Goal: Task Accomplishment & Management: Use online tool/utility

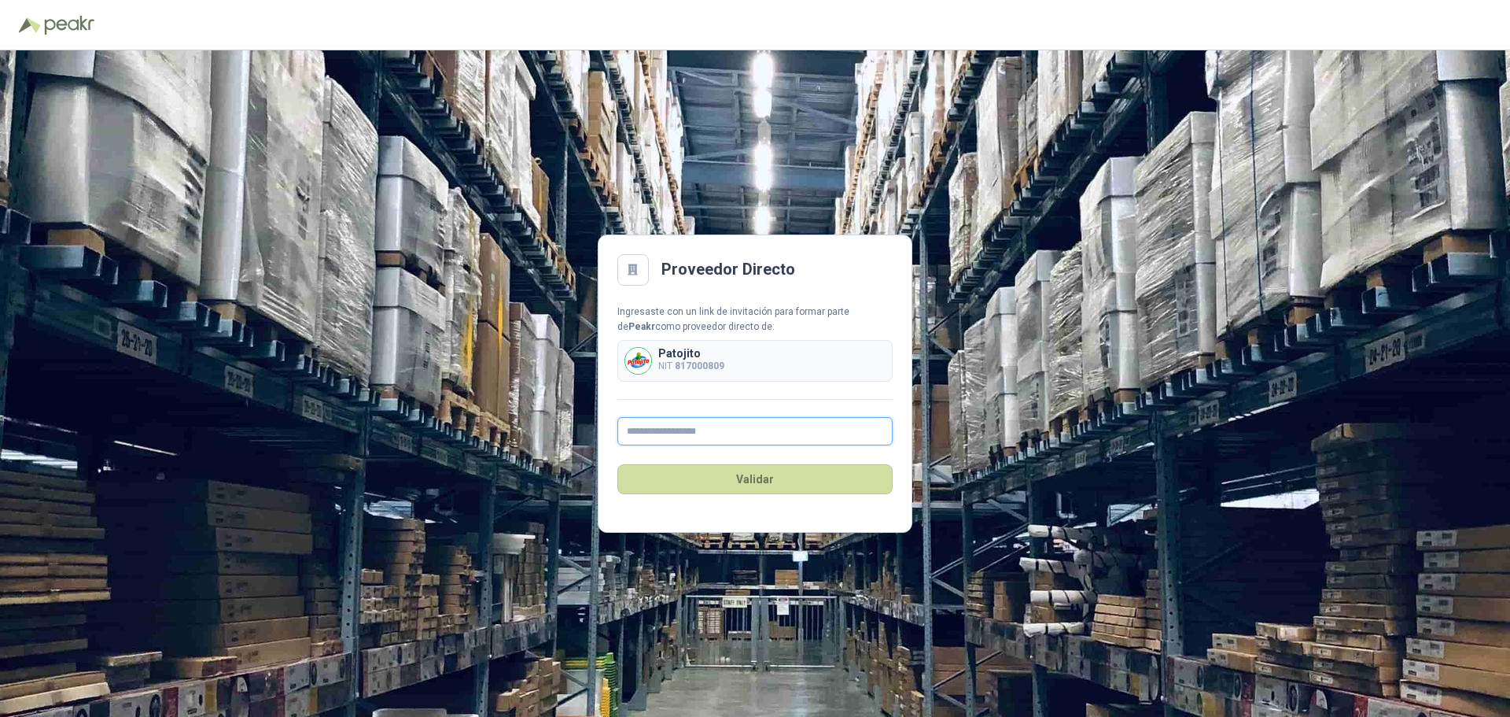
click at [725, 432] on input "text" at bounding box center [754, 431] width 275 height 28
type input "**********"
click at [755, 407] on div "**********" at bounding box center [754, 375] width 275 height 142
click at [690, 345] on div "Patojito NIT 817000809" at bounding box center [754, 361] width 275 height 42
click at [768, 484] on button "Validar" at bounding box center [754, 479] width 275 height 30
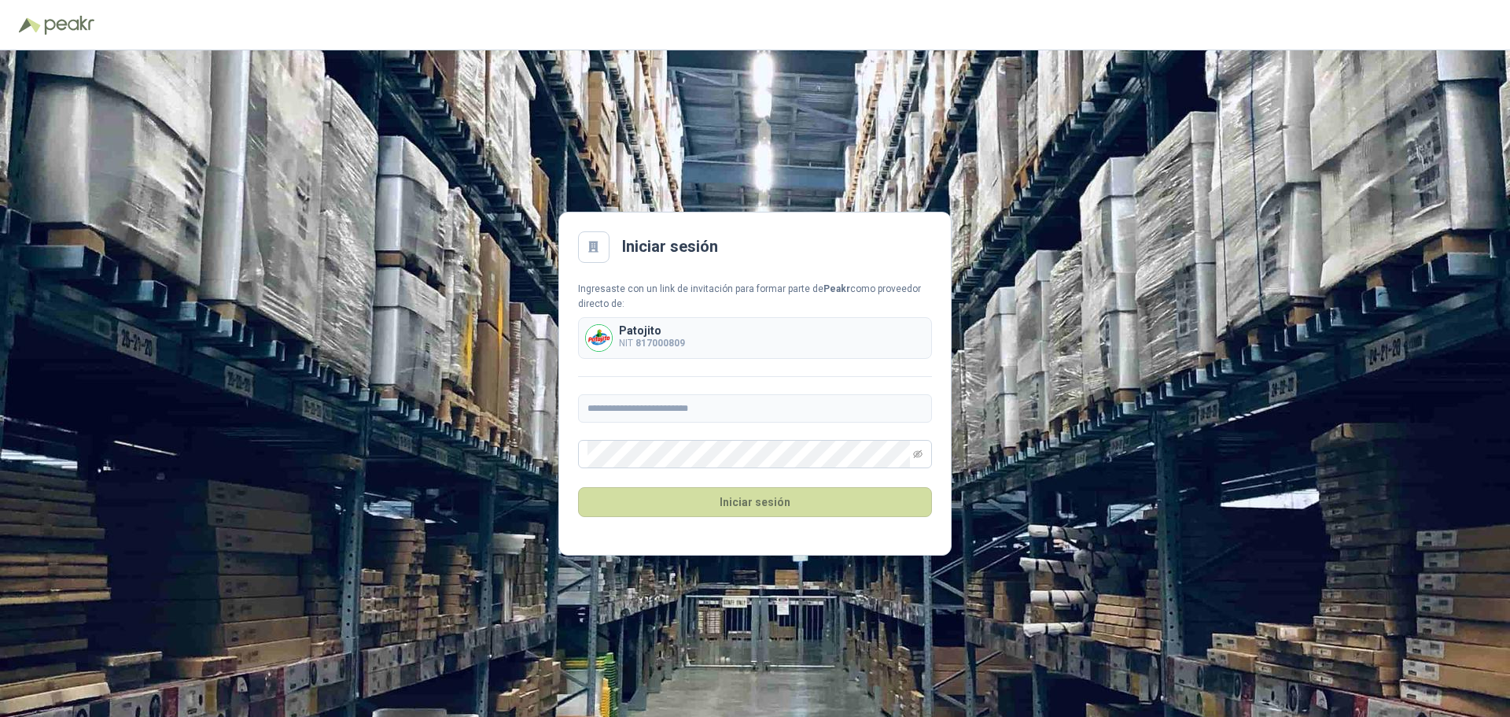
click at [604, 250] on div at bounding box center [593, 246] width 31 height 31
click at [653, 250] on h2 "Iniciar sesión" at bounding box center [670, 246] width 96 height 24
click at [760, 507] on button "Iniciar sesión" at bounding box center [755, 502] width 354 height 30
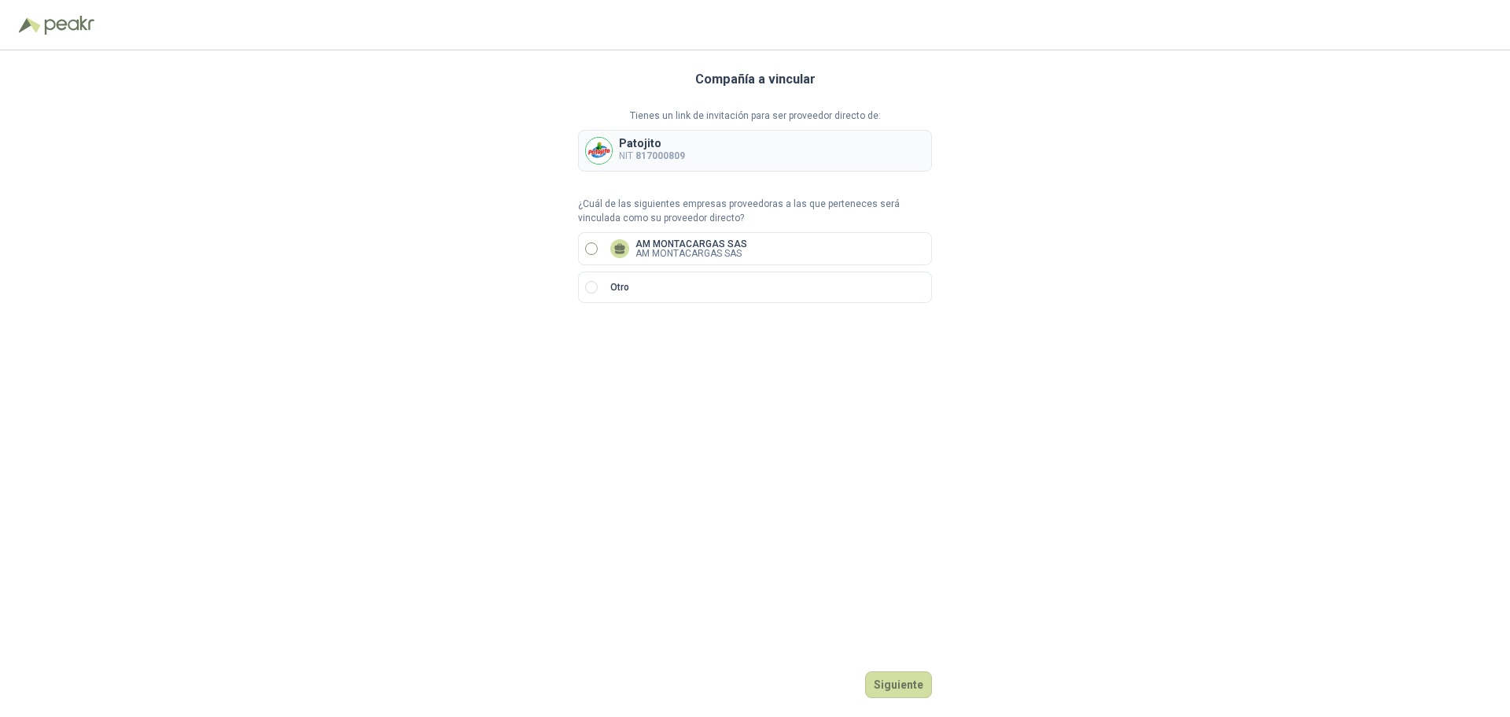
click at [599, 247] on label "AM MONTACARGAS SAS AM MONTACARGAS SAS" at bounding box center [755, 248] width 354 height 33
click at [905, 693] on button "Siguiente" at bounding box center [898, 684] width 67 height 27
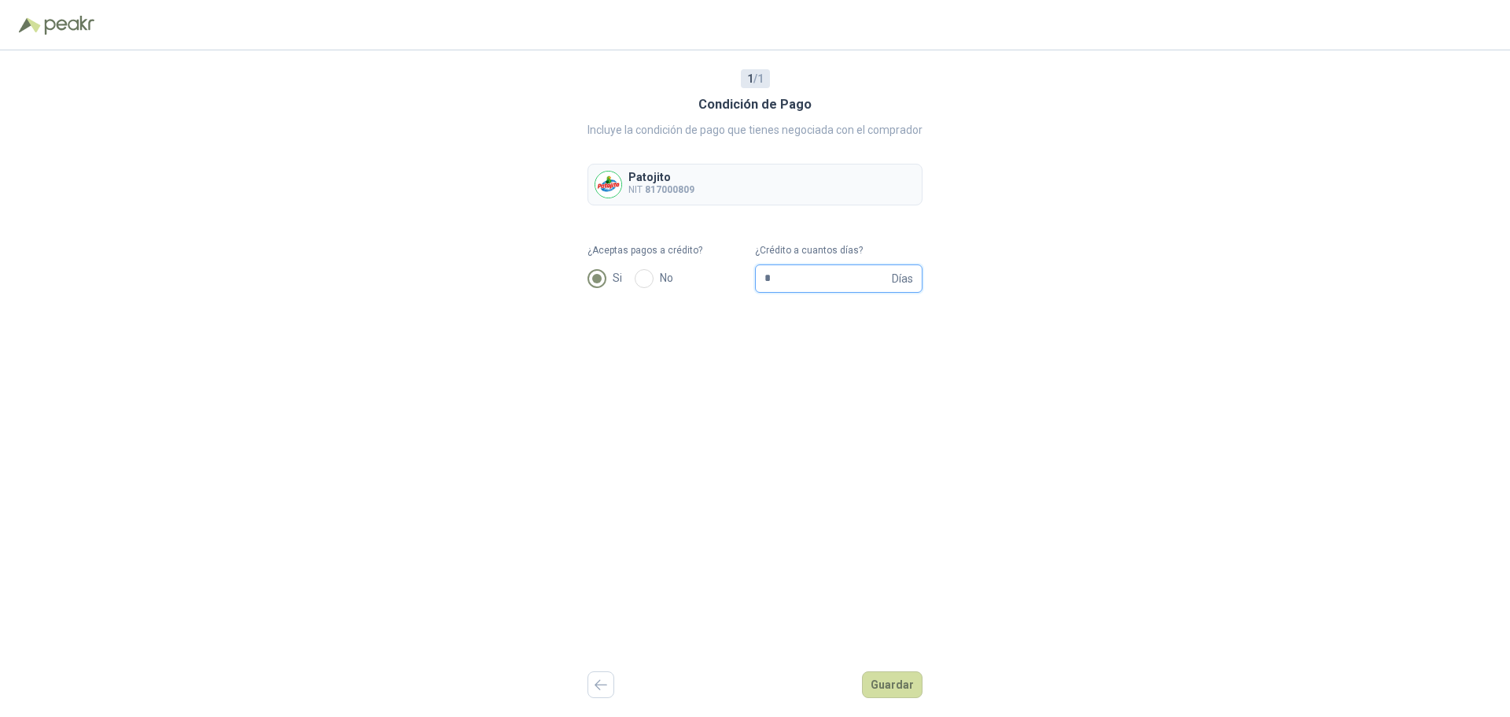
drag, startPoint x: 783, startPoint y: 282, endPoint x: 687, endPoint y: 282, distance: 96.0
click at [687, 282] on form "¿Aceptas pagos a crédito? Si No ¿Crédito a cuantos días? * Días" at bounding box center [755, 268] width 335 height 50
type input "**"
click at [774, 384] on div "1 / 1 Condición de Pago Incluye la condición de pago que tienes negociada con e…" at bounding box center [755, 383] width 335 height 666
click at [878, 687] on button "Guardar" at bounding box center [892, 684] width 61 height 27
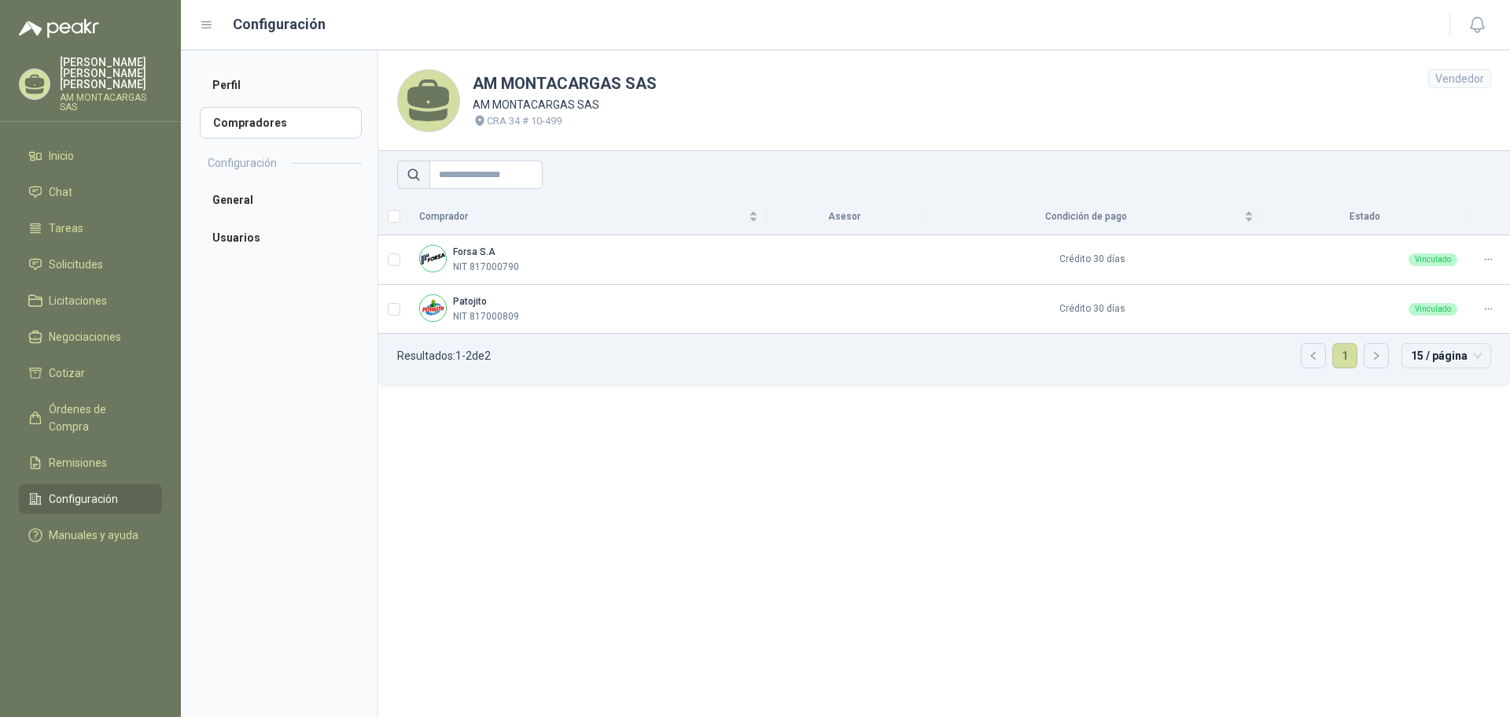
click at [805, 570] on section "AM MONTACARGAS SAS AM MONTACARGAS SAS CRA 34 # 10-499 Vendedor Comprador Asesor…" at bounding box center [944, 383] width 1133 height 666
click at [1492, 255] on icon at bounding box center [1489, 259] width 12 height 12
click at [1072, 264] on td "Crédito 30 días" at bounding box center [1092, 260] width 341 height 50
click at [466, 299] on b "Patojito" at bounding box center [470, 301] width 34 height 11
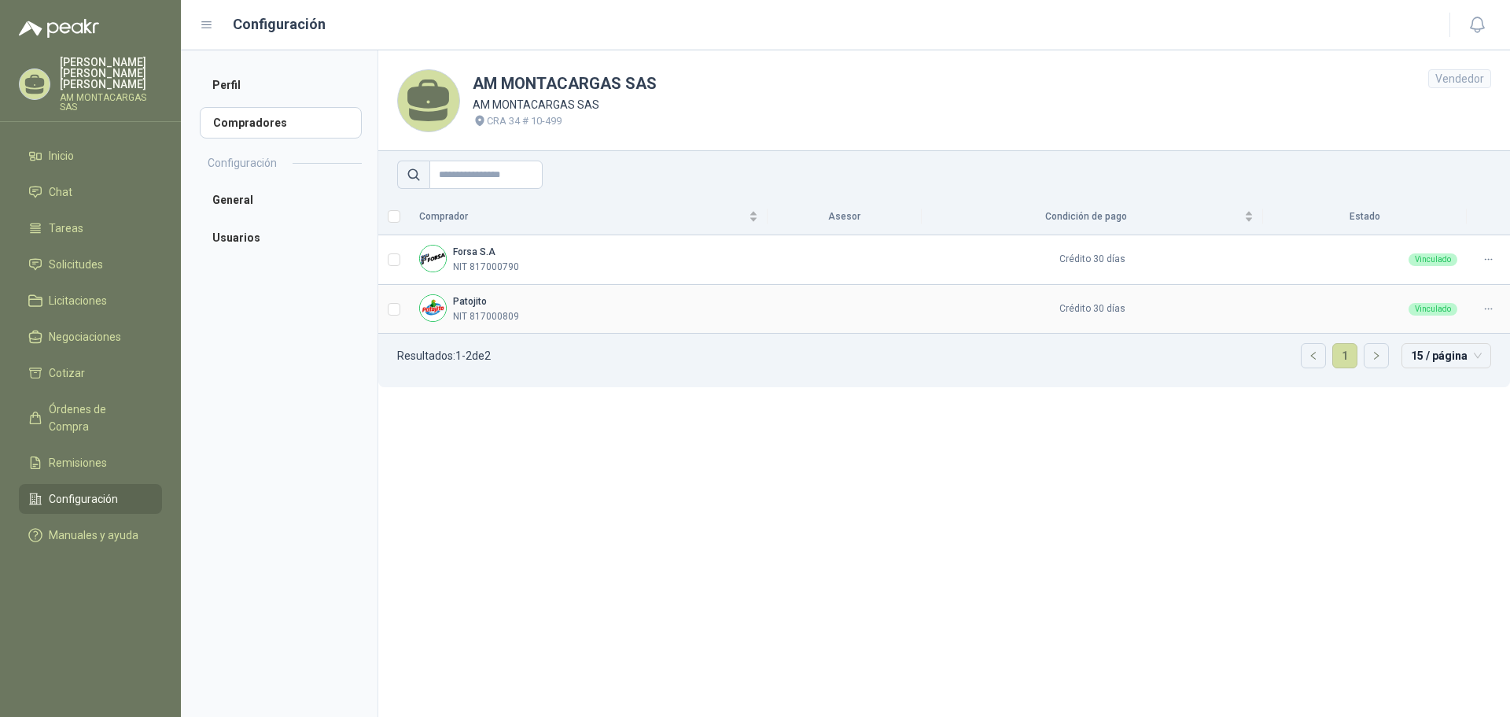
click at [470, 315] on p "NIT 817000809" at bounding box center [486, 316] width 66 height 15
click at [935, 475] on section "AM MONTACARGAS SAS AM MONTACARGAS SAS CRA 34 # 10-499 Vendedor Comprador Asesor…" at bounding box center [944, 383] width 1133 height 666
click at [76, 152] on li "Inicio" at bounding box center [90, 155] width 124 height 17
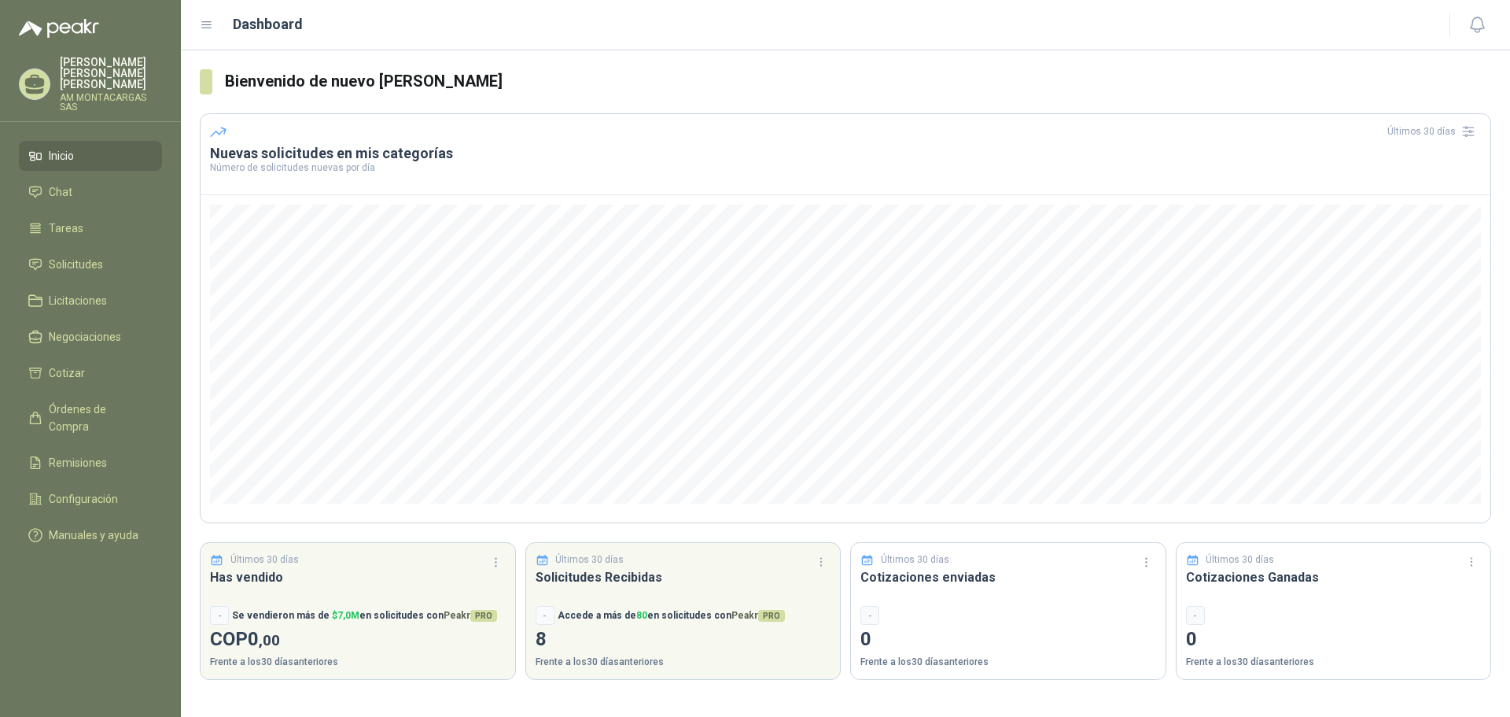
click at [103, 61] on p "[PERSON_NAME]" at bounding box center [111, 73] width 102 height 33
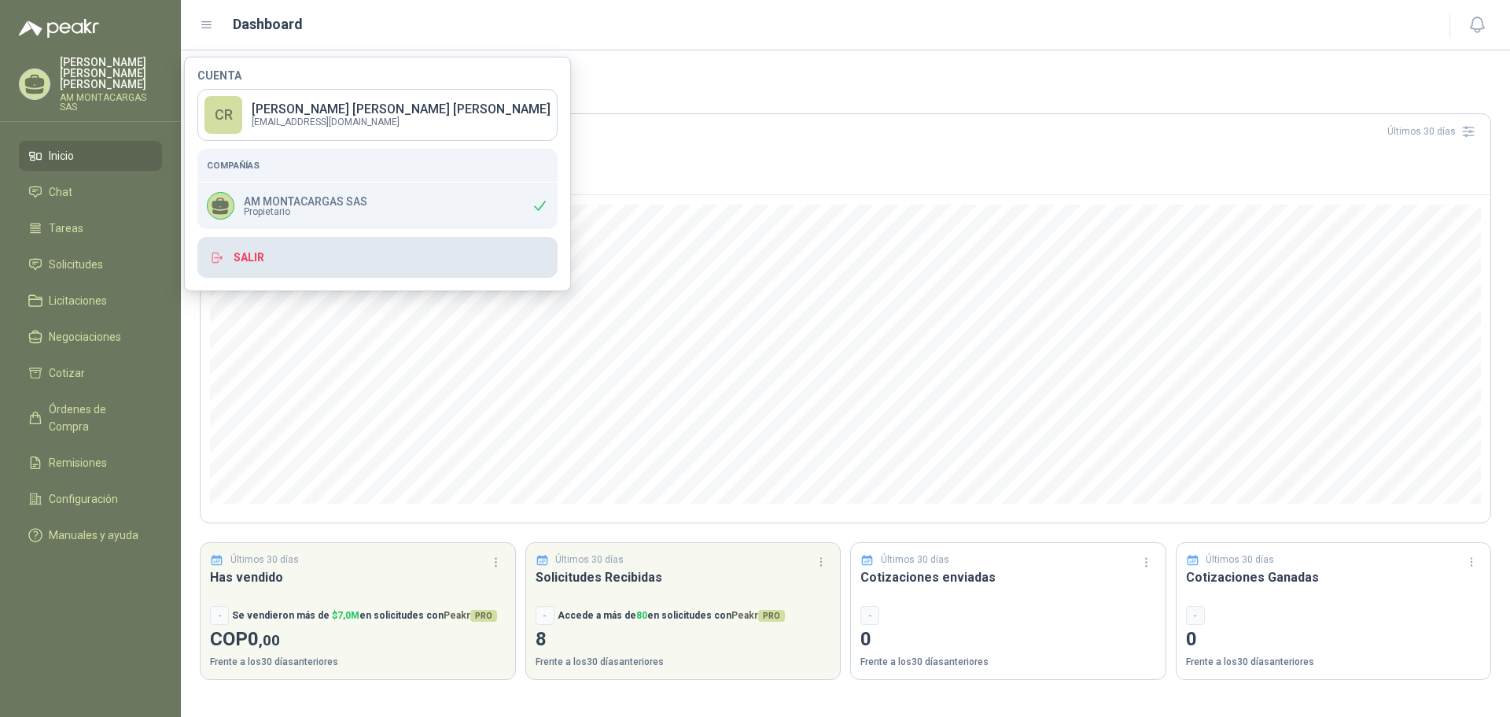
click at [260, 266] on button "Salir" at bounding box center [377, 257] width 360 height 41
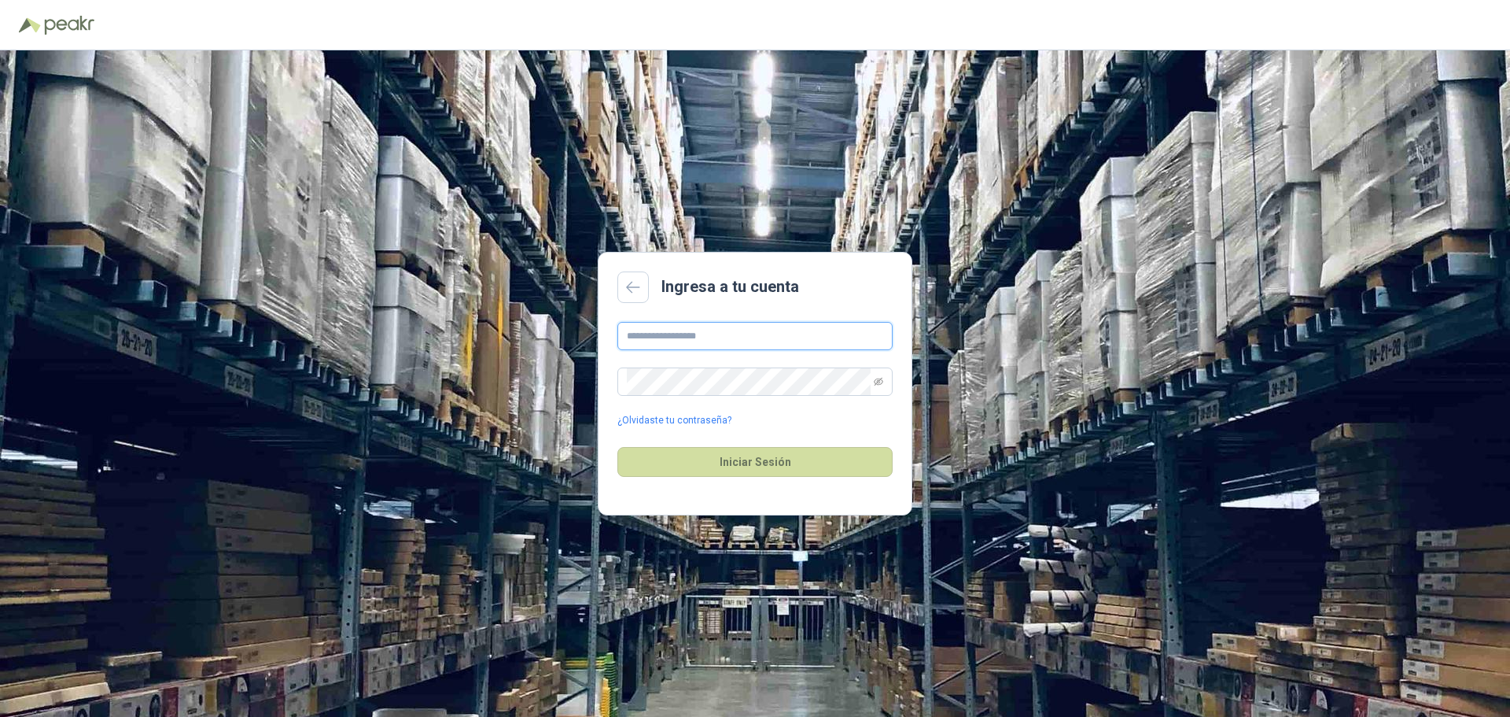
click at [696, 336] on input "text" at bounding box center [754, 336] width 275 height 28
type input "**********"
click at [731, 474] on button "Iniciar Sesión" at bounding box center [754, 462] width 275 height 30
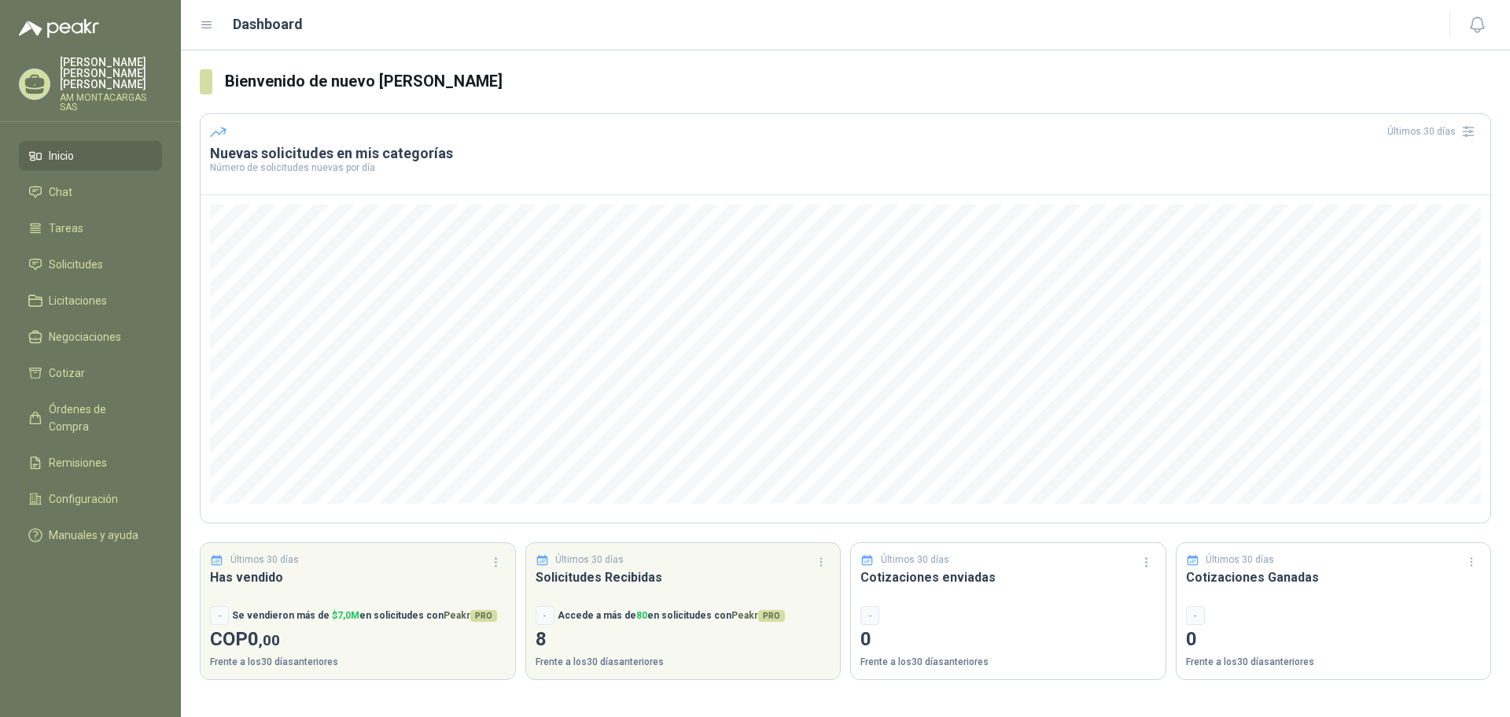
click at [108, 237] on ul "Inicio Chat Tareas Solicitudes Licitaciones Negociaciones Cotizar Órdenes de Co…" at bounding box center [90, 348] width 181 height 415
click at [90, 261] on span "Solicitudes" at bounding box center [76, 264] width 54 height 17
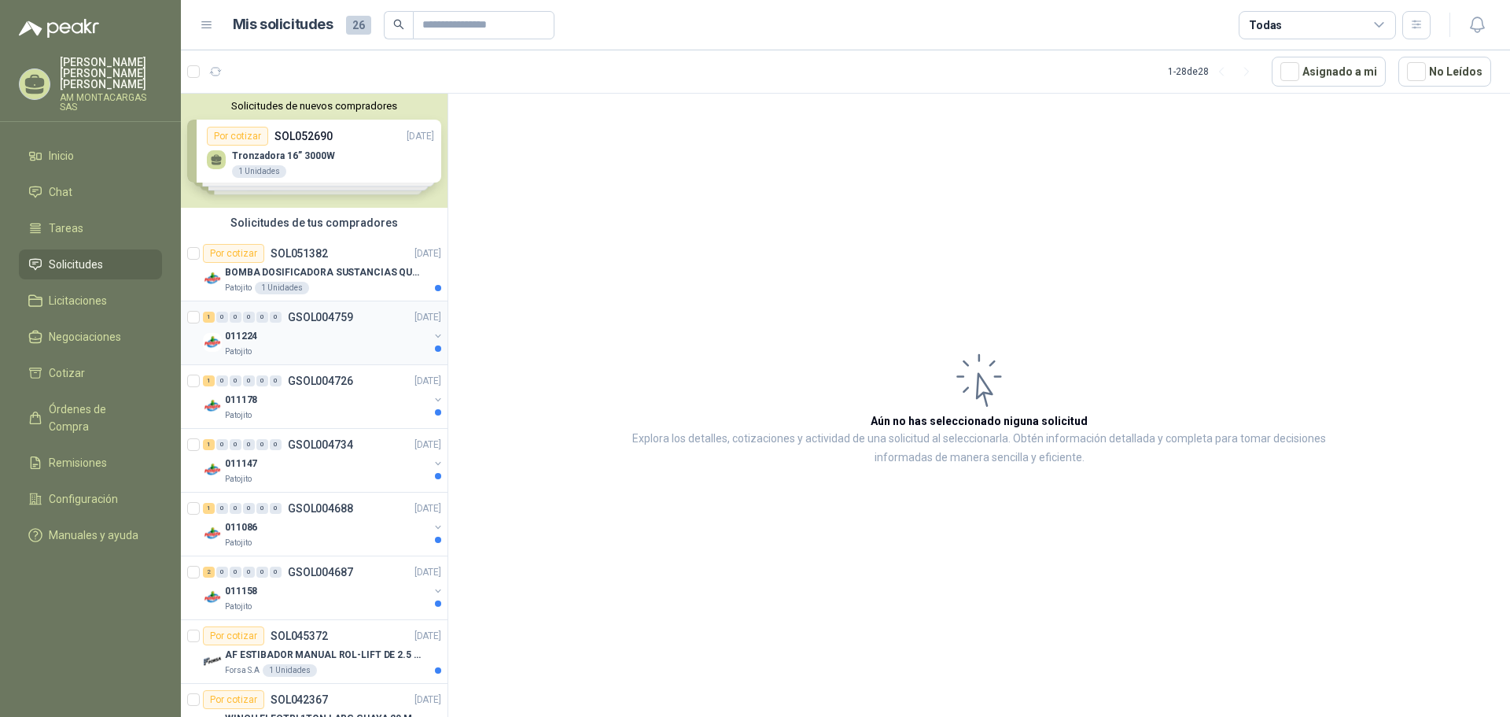
click at [339, 333] on div "011224" at bounding box center [327, 335] width 204 height 19
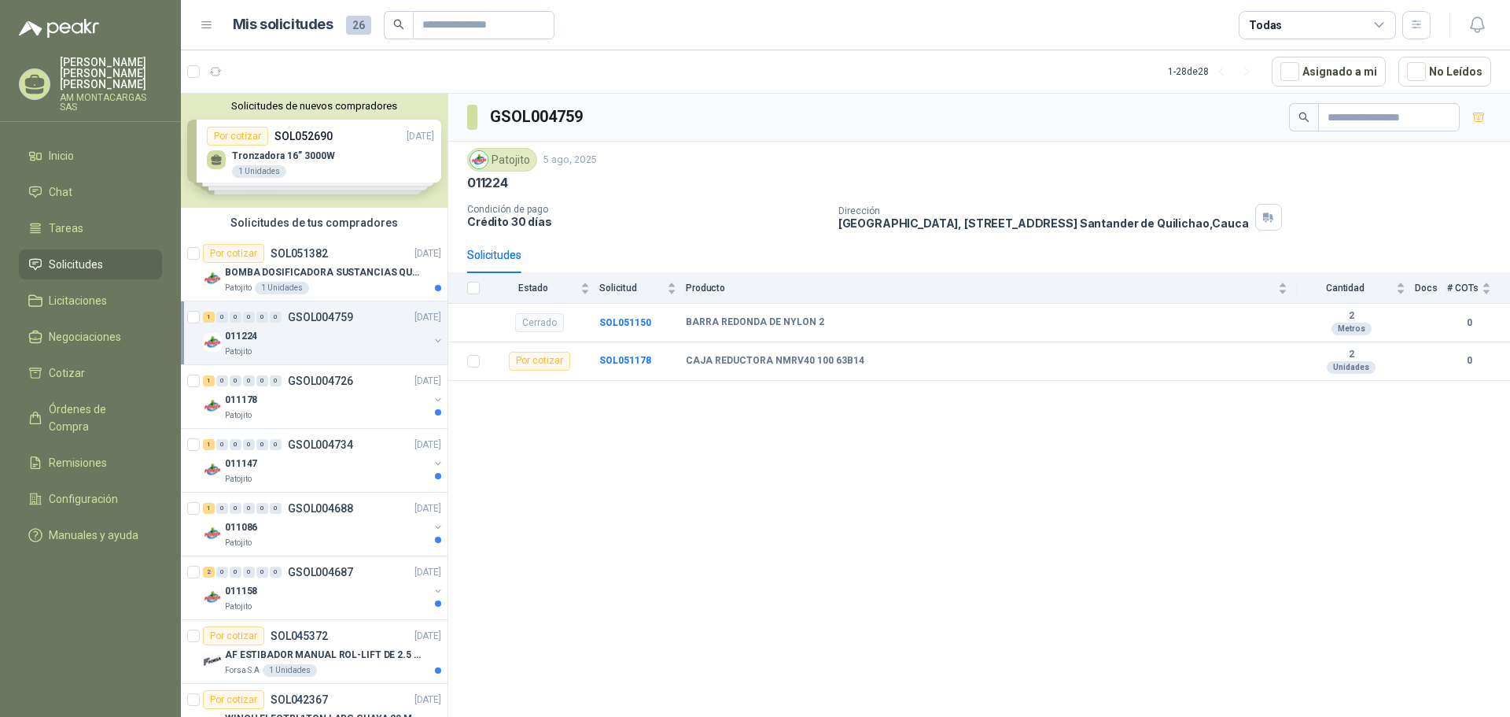
click at [847, 562] on div "GSOL004759 Patojito [DATE] 011224 Condición de pago Crédito 30 días Dirección […" at bounding box center [979, 408] width 1062 height 628
click at [91, 147] on li "Inicio" at bounding box center [90, 155] width 124 height 17
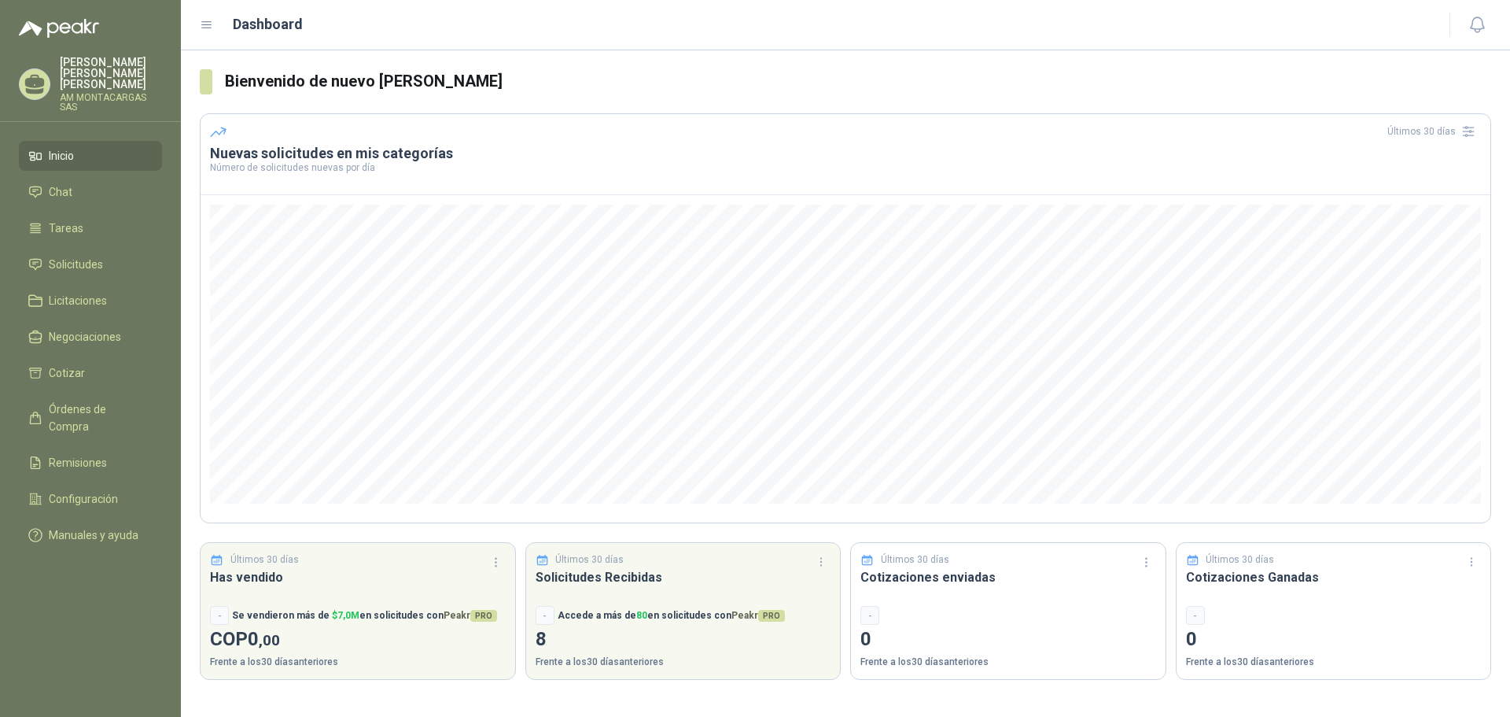
click at [94, 232] on ul "Inicio Chat Tareas Solicitudes Licitaciones Negociaciones Cotizar Órdenes de Co…" at bounding box center [90, 348] width 181 height 415
click at [97, 256] on span "Solicitudes" at bounding box center [76, 264] width 54 height 17
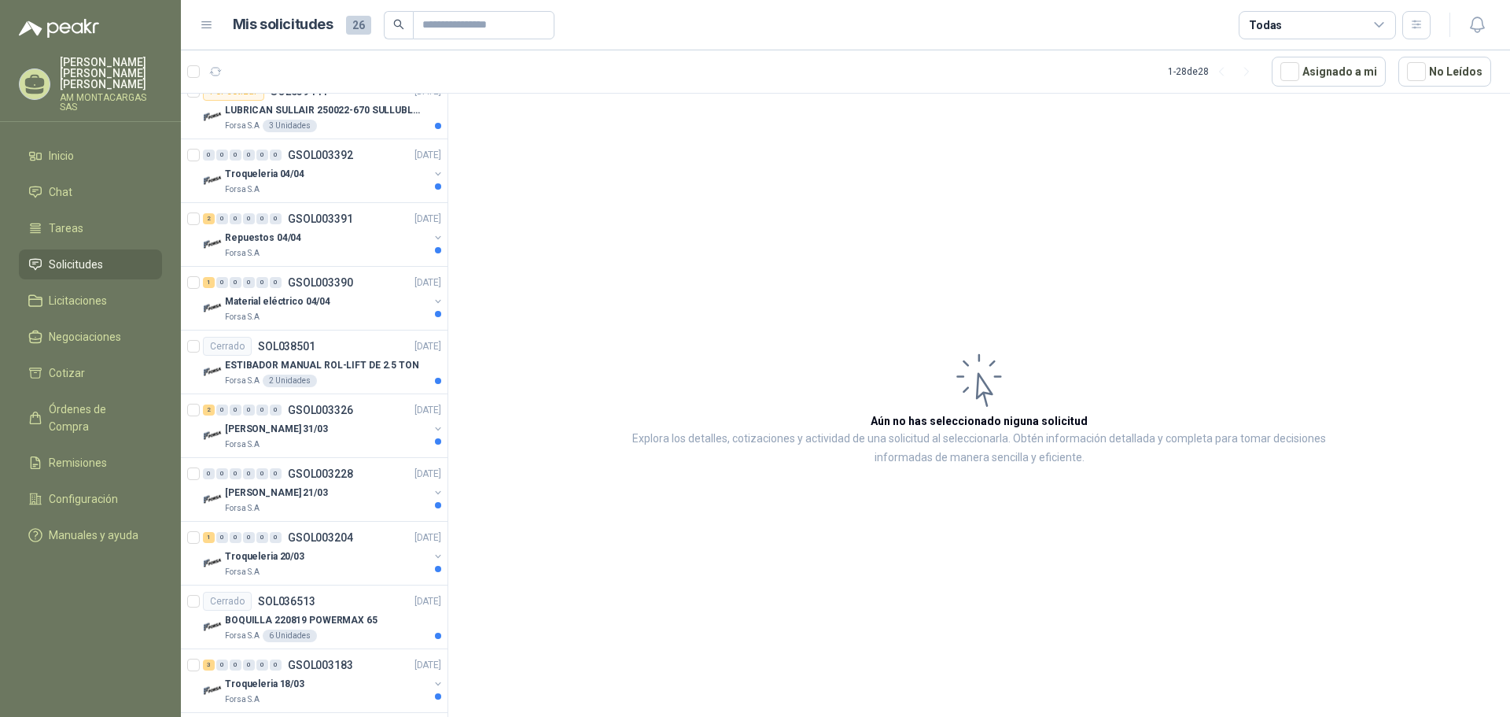
scroll to position [865, 0]
click at [357, 176] on div "Troqueleria 04/04" at bounding box center [327, 171] width 204 height 19
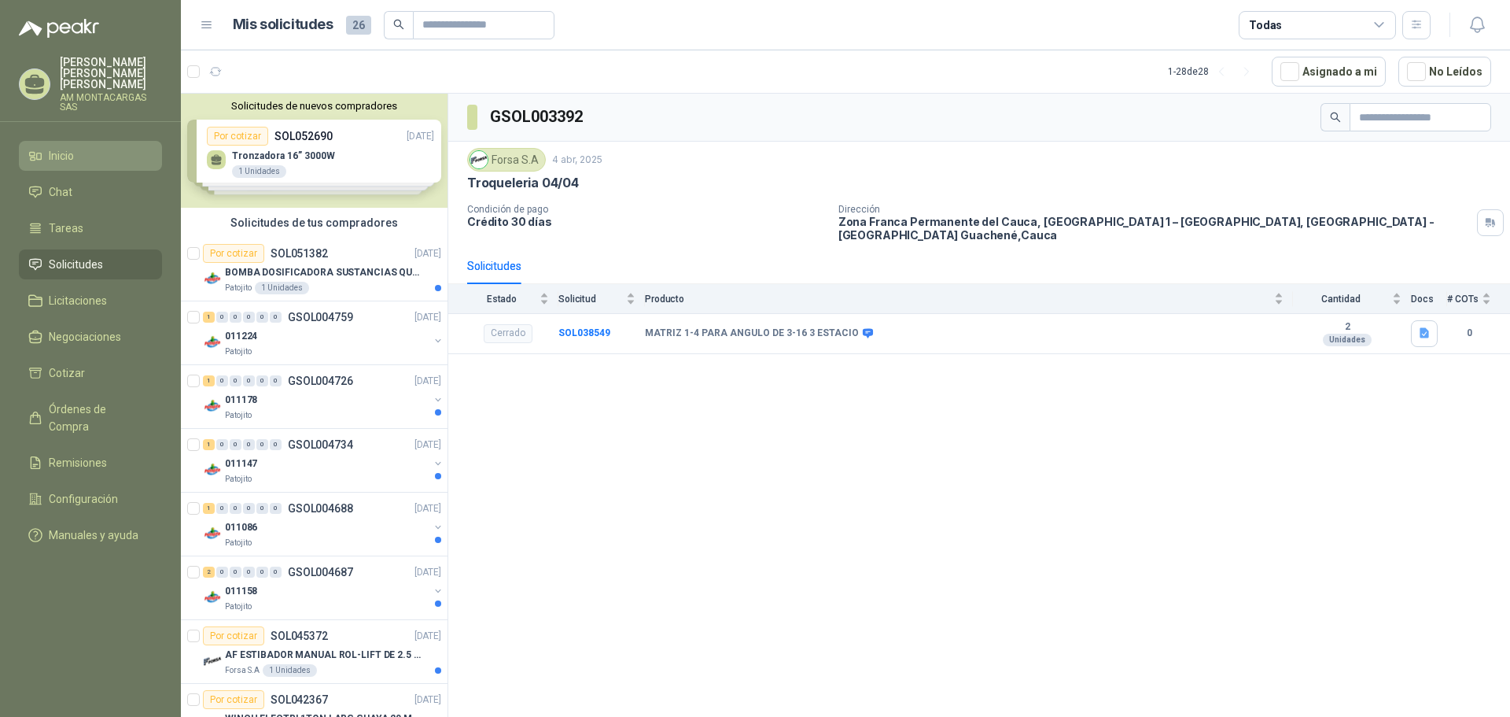
click at [60, 147] on span "Inicio" at bounding box center [61, 155] width 25 height 17
